Goal: Task Accomplishment & Management: Use online tool/utility

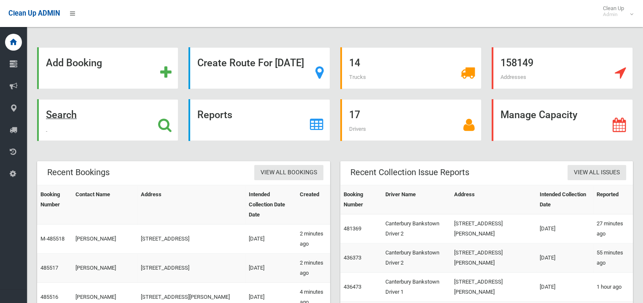
click at [77, 112] on strong "Search" at bounding box center [61, 115] width 31 height 12
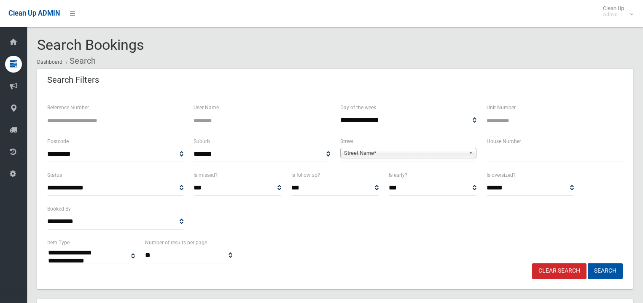
select select
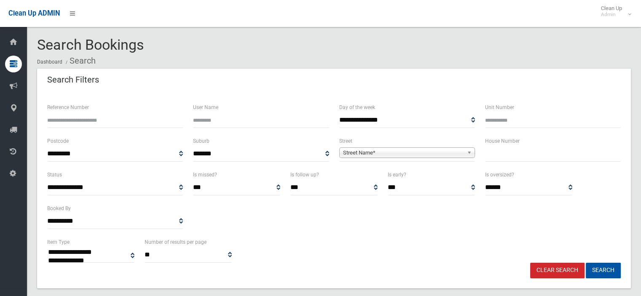
click at [518, 153] on input "text" at bounding box center [553, 154] width 136 height 16
click at [420, 151] on span "Street Name*" at bounding box center [403, 153] width 121 height 10
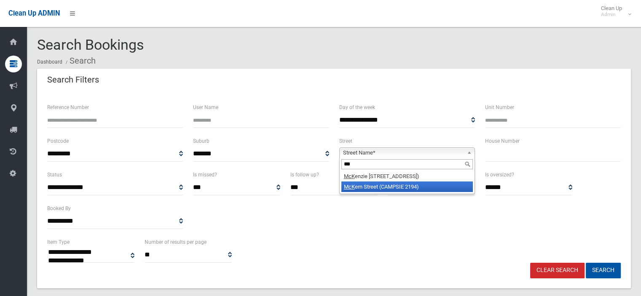
type input "***"
click at [417, 188] on li "McK ern Street (CAMPSIE 2194)" at bounding box center [406, 187] width 131 height 11
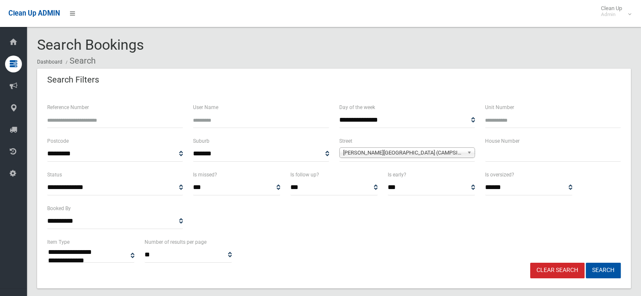
click at [514, 154] on input "text" at bounding box center [553, 154] width 136 height 16
type input "*"
click at [597, 268] on button "Search" at bounding box center [603, 271] width 35 height 16
select select
click at [485, 155] on input "*" at bounding box center [553, 154] width 136 height 16
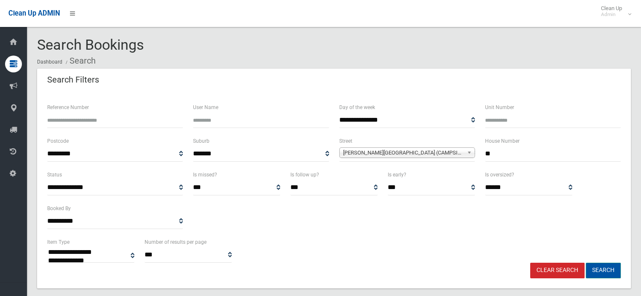
type input "**"
click at [598, 274] on button "Search" at bounding box center [603, 271] width 35 height 16
select select
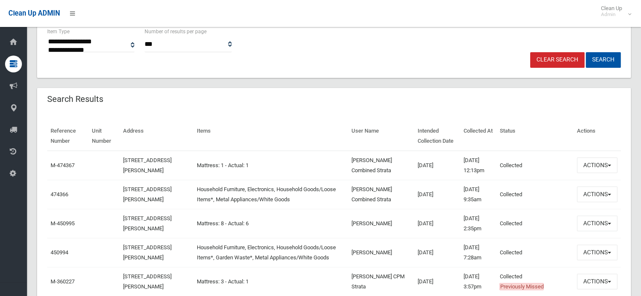
scroll to position [253, 0]
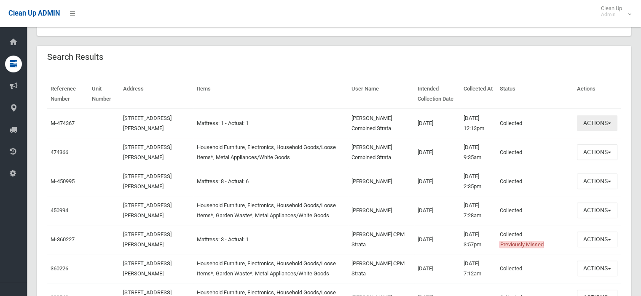
click at [588, 122] on button "Actions" at bounding box center [597, 123] width 40 height 16
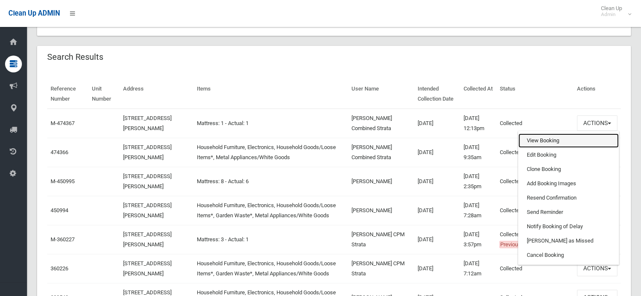
click at [556, 139] on link "View Booking" at bounding box center [568, 141] width 100 height 14
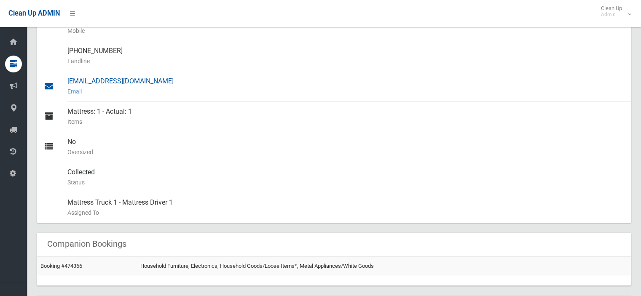
scroll to position [253, 0]
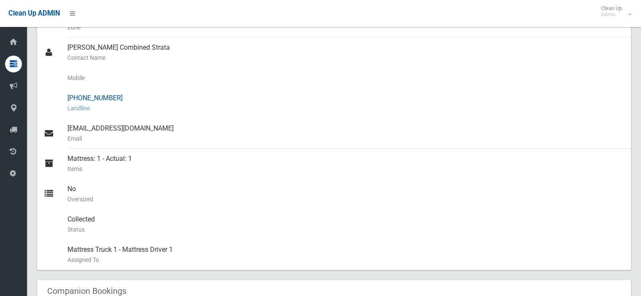
drag, startPoint x: 123, startPoint y: 97, endPoint x: 61, endPoint y: 96, distance: 62.4
click at [61, 96] on link "[PHONE_NUMBER] Landline" at bounding box center [334, 103] width 594 height 30
copy link "[PHONE_NUMBER]"
drag, startPoint x: 585, startPoint y: 168, endPoint x: 391, endPoint y: 193, distance: 195.1
click at [579, 169] on small "Items" at bounding box center [345, 169] width 557 height 10
